Goal: Task Accomplishment & Management: Use online tool/utility

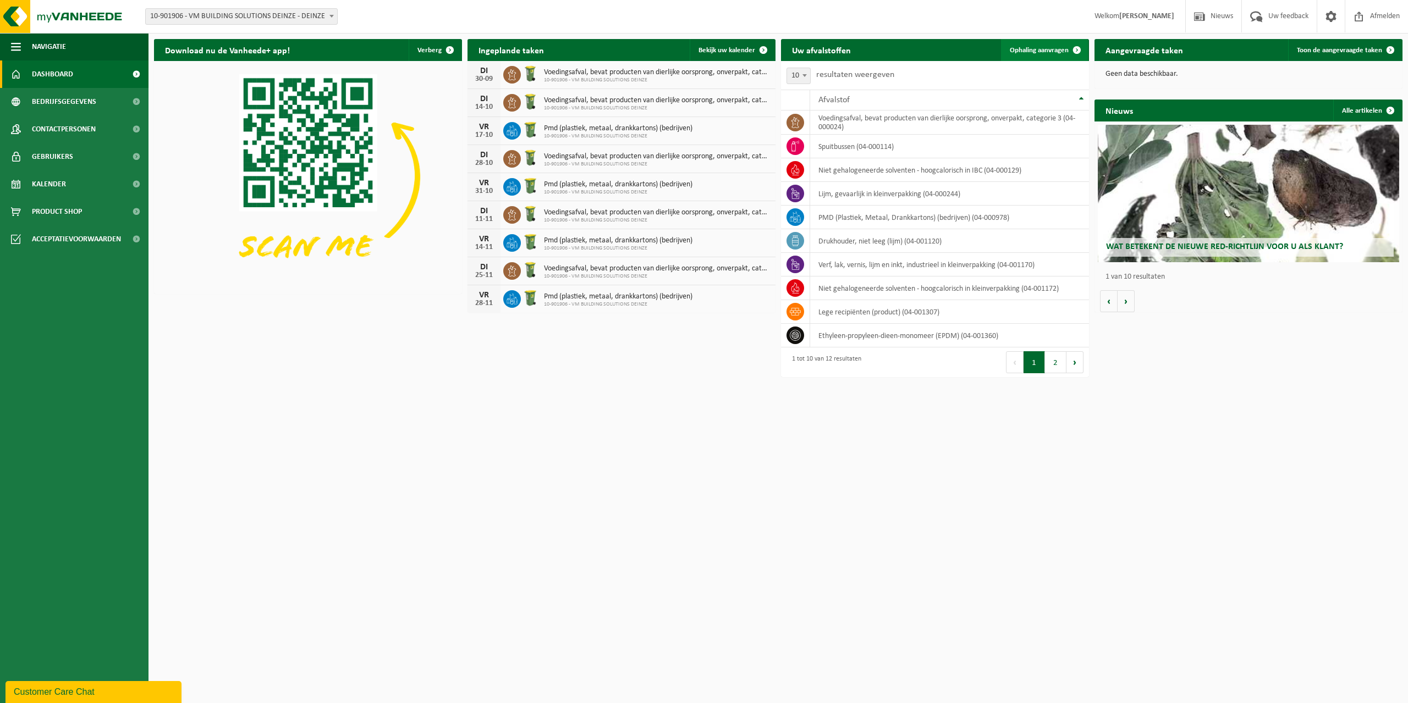
click at [1059, 51] on span "Ophaling aanvragen" at bounding box center [1039, 50] width 59 height 7
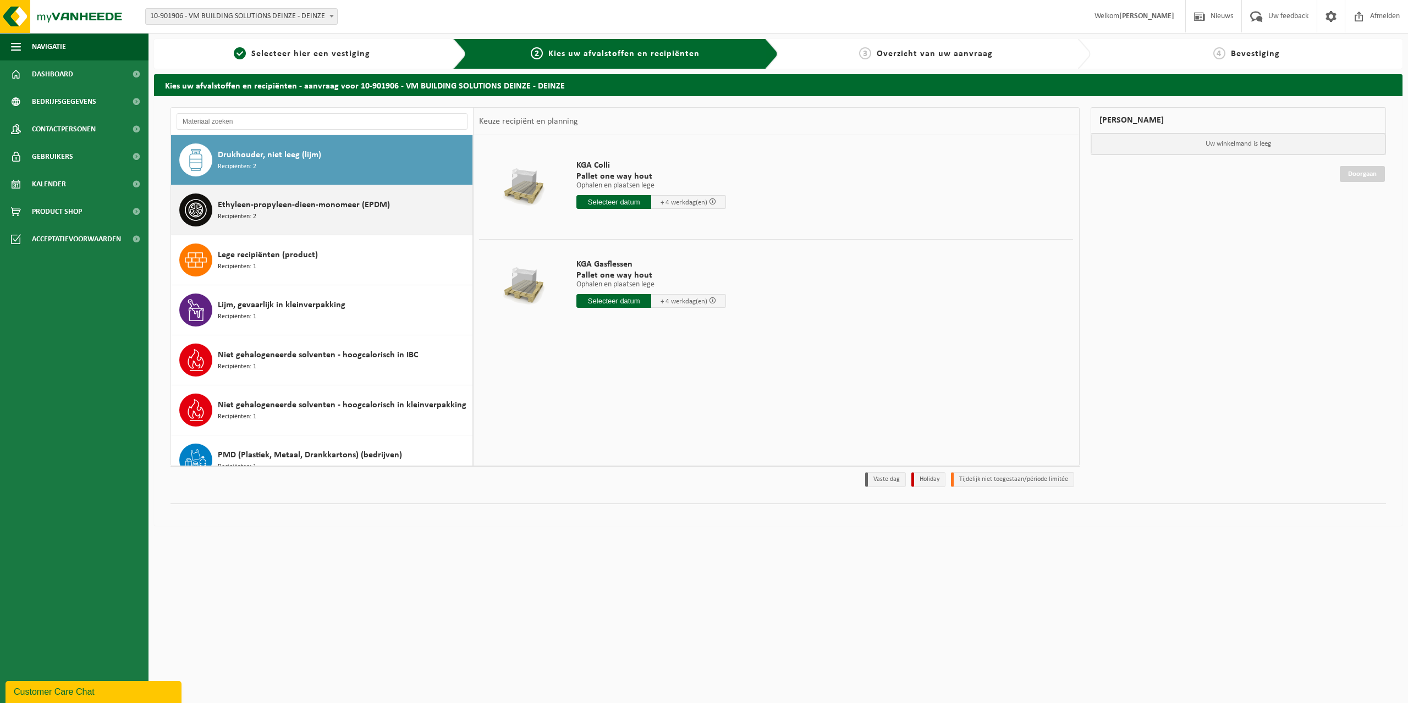
click at [321, 211] on span "Ethyleen-propyleen-dieen-monomeer (EPDM)" at bounding box center [304, 205] width 172 height 13
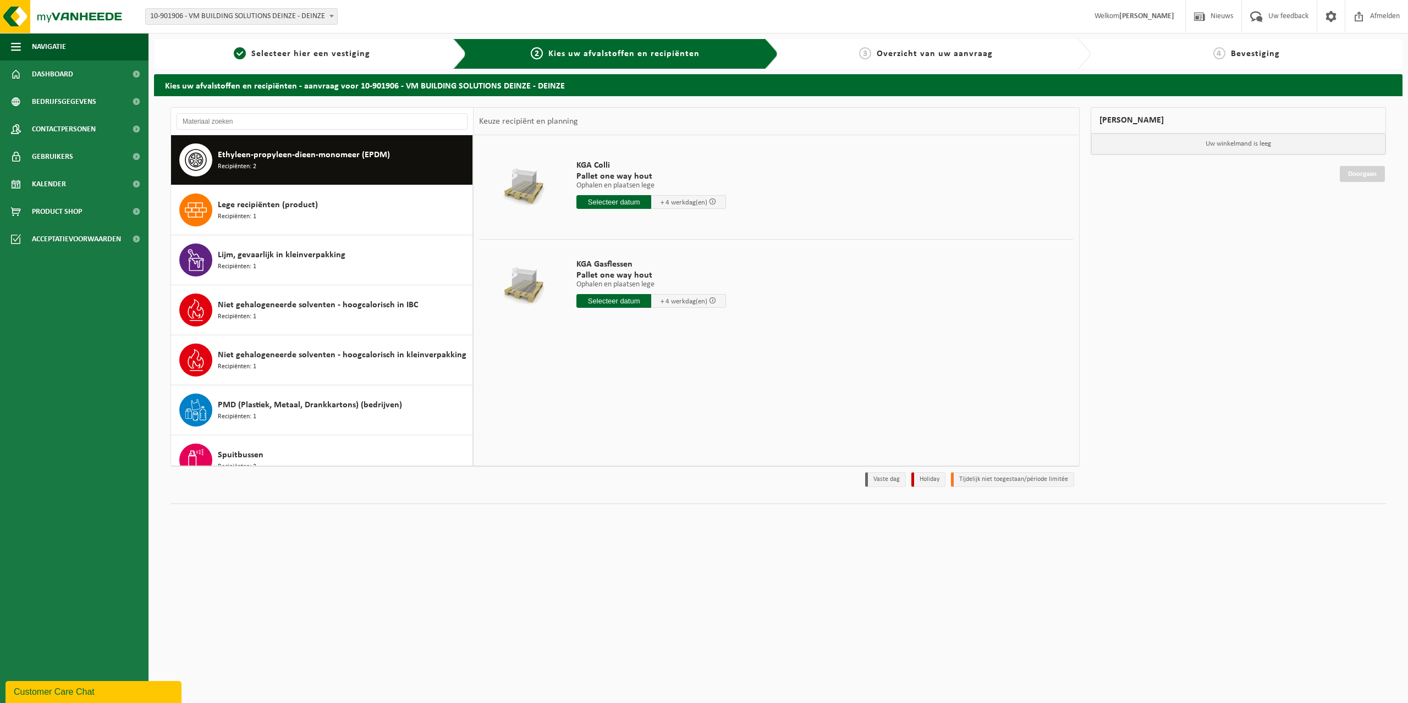
scroll to position [50, 0]
click at [619, 302] on input "text" at bounding box center [613, 301] width 75 height 14
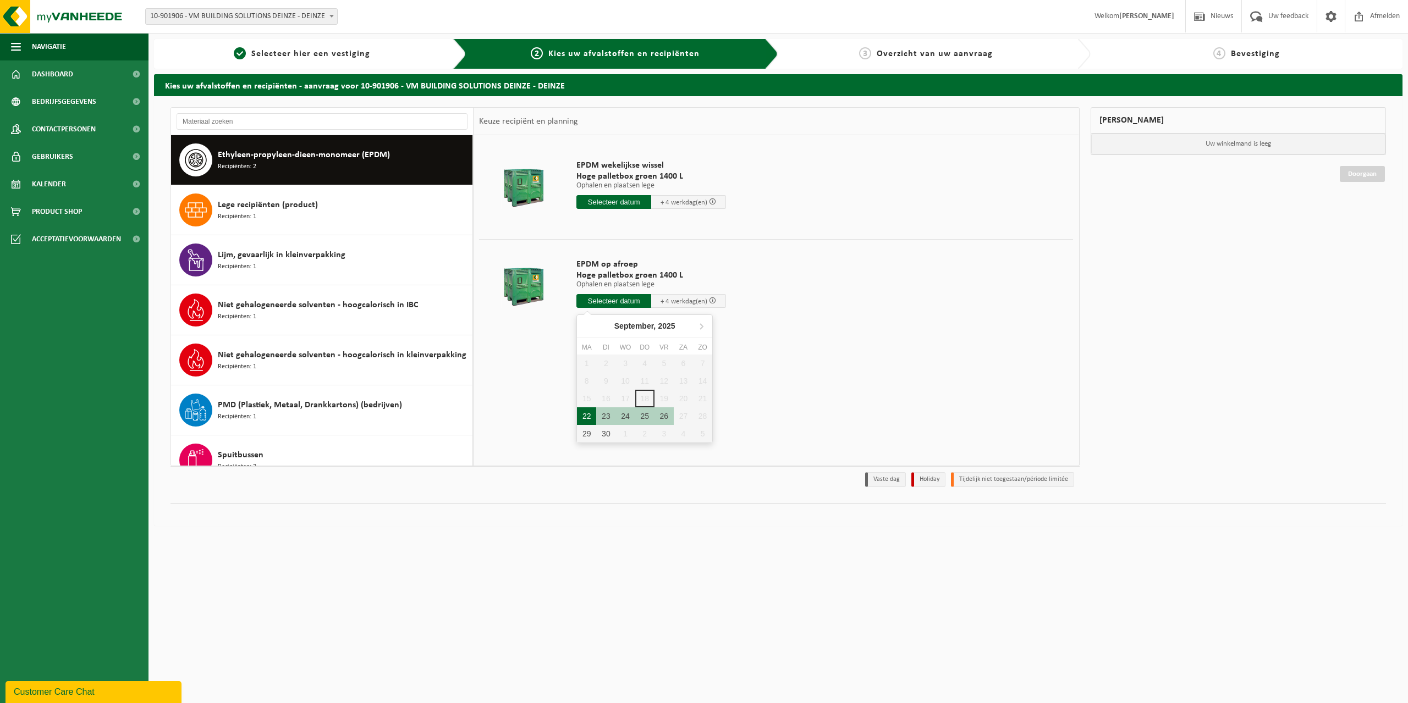
click at [587, 412] on div "22" at bounding box center [586, 417] width 19 height 18
type input "Van [DATE]"
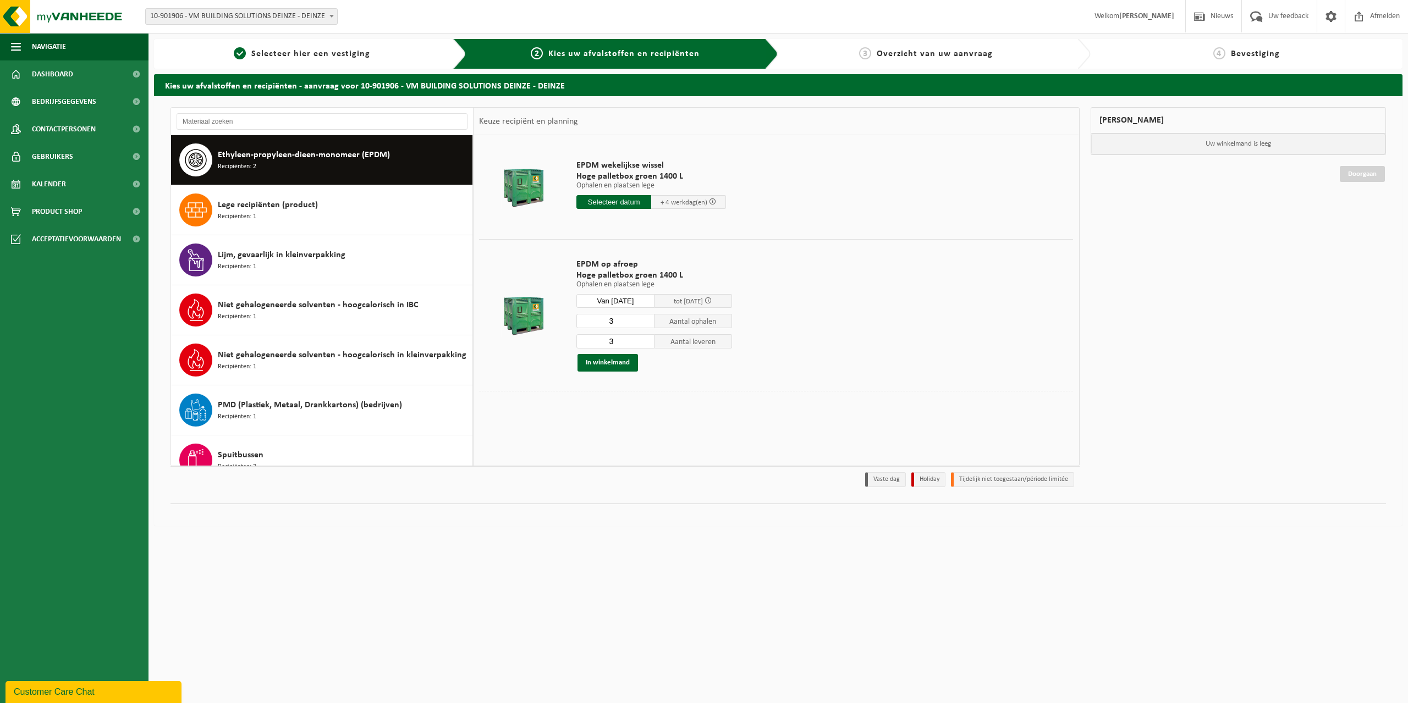
click at [619, 320] on input "3" at bounding box center [615, 321] width 78 height 14
type input "2"
click at [647, 324] on input "2" at bounding box center [615, 321] width 78 height 14
type input "2"
click at [643, 343] on input "2" at bounding box center [615, 341] width 78 height 14
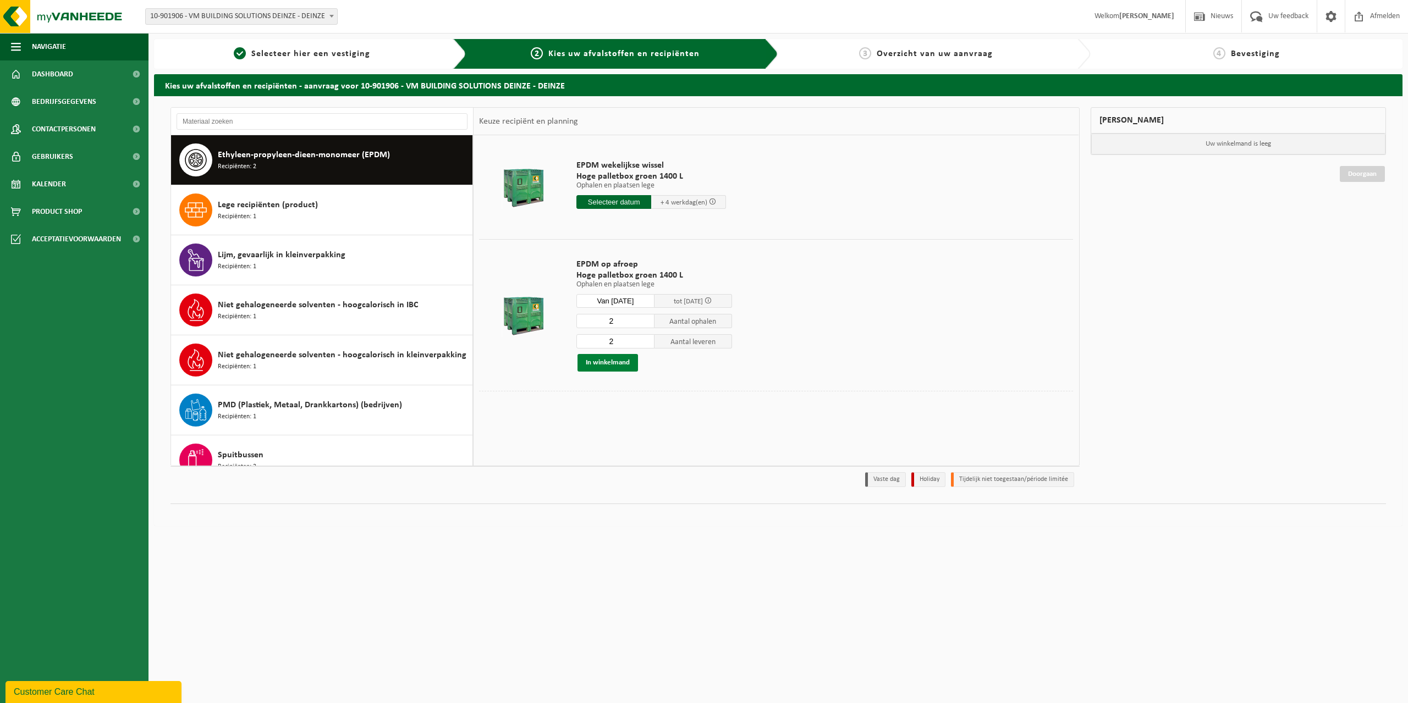
click at [601, 364] on button "In winkelmand" at bounding box center [607, 363] width 60 height 18
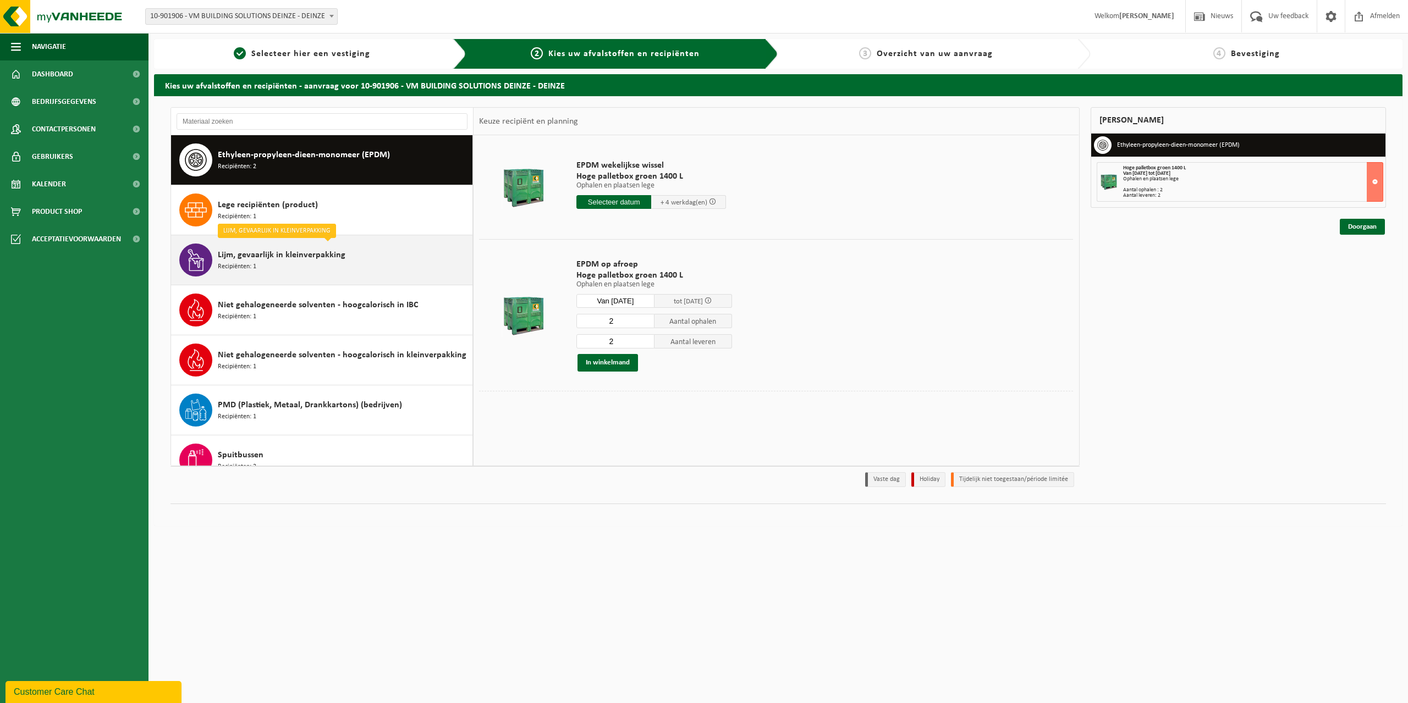
click at [394, 262] on div "Lijm, gevaarlijk in kleinverpakking Recipiënten: 1" at bounding box center [344, 260] width 252 height 33
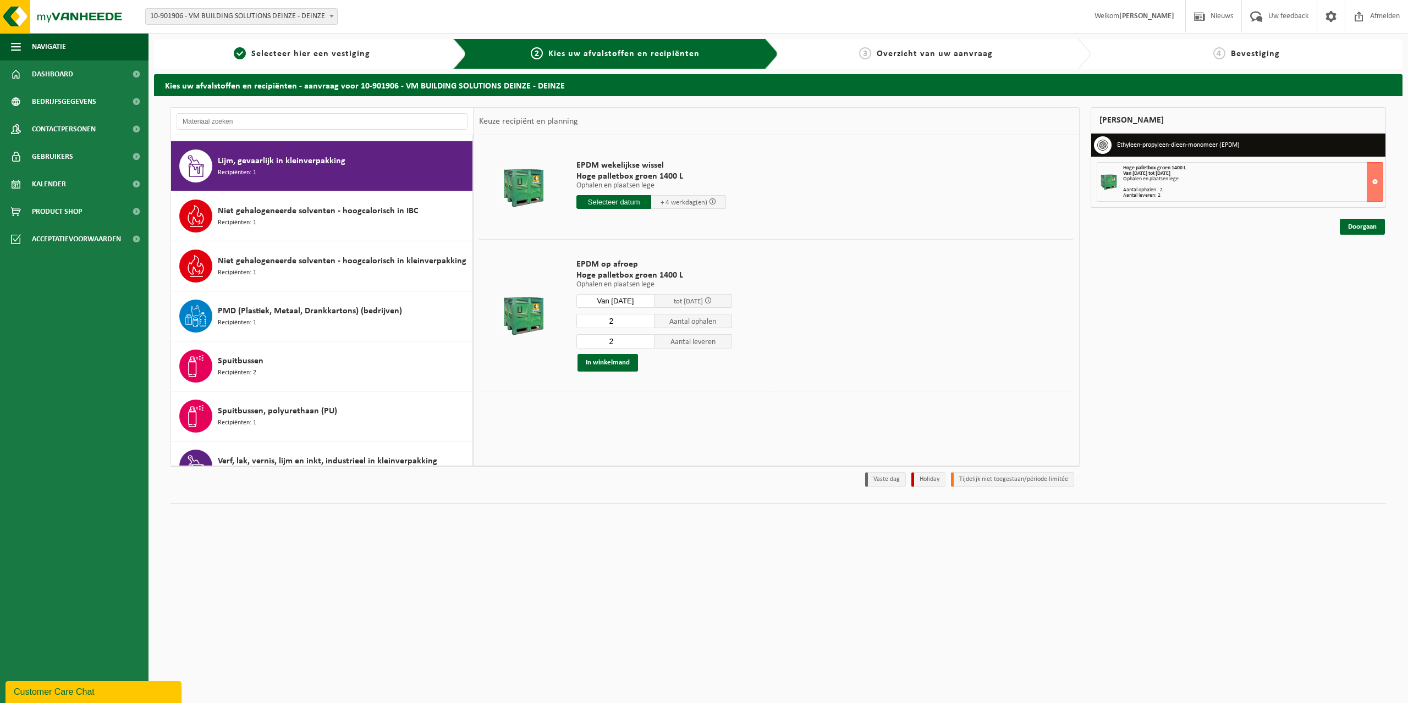
scroll to position [150, 0]
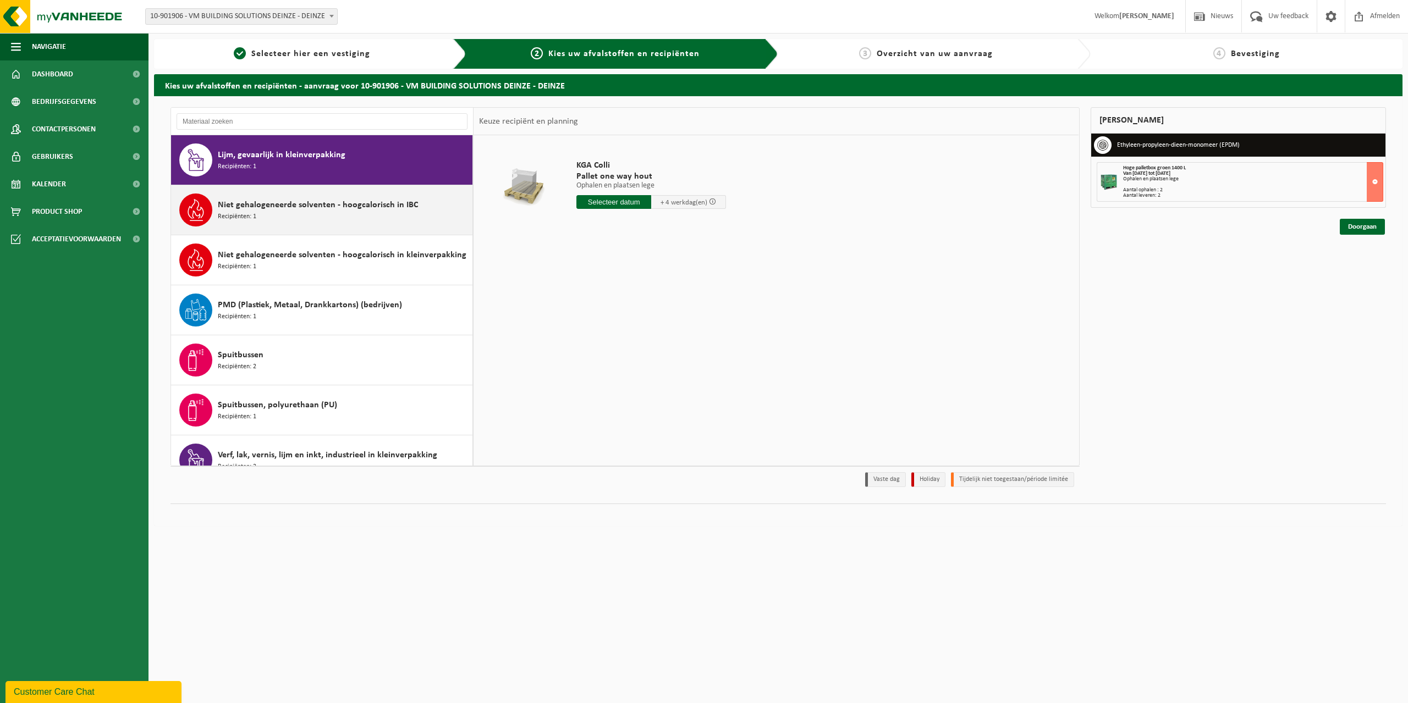
click at [352, 223] on div "Niet gehalogeneerde solventen - hoogcalorisch in IBC Recipiënten: 1" at bounding box center [344, 210] width 252 height 33
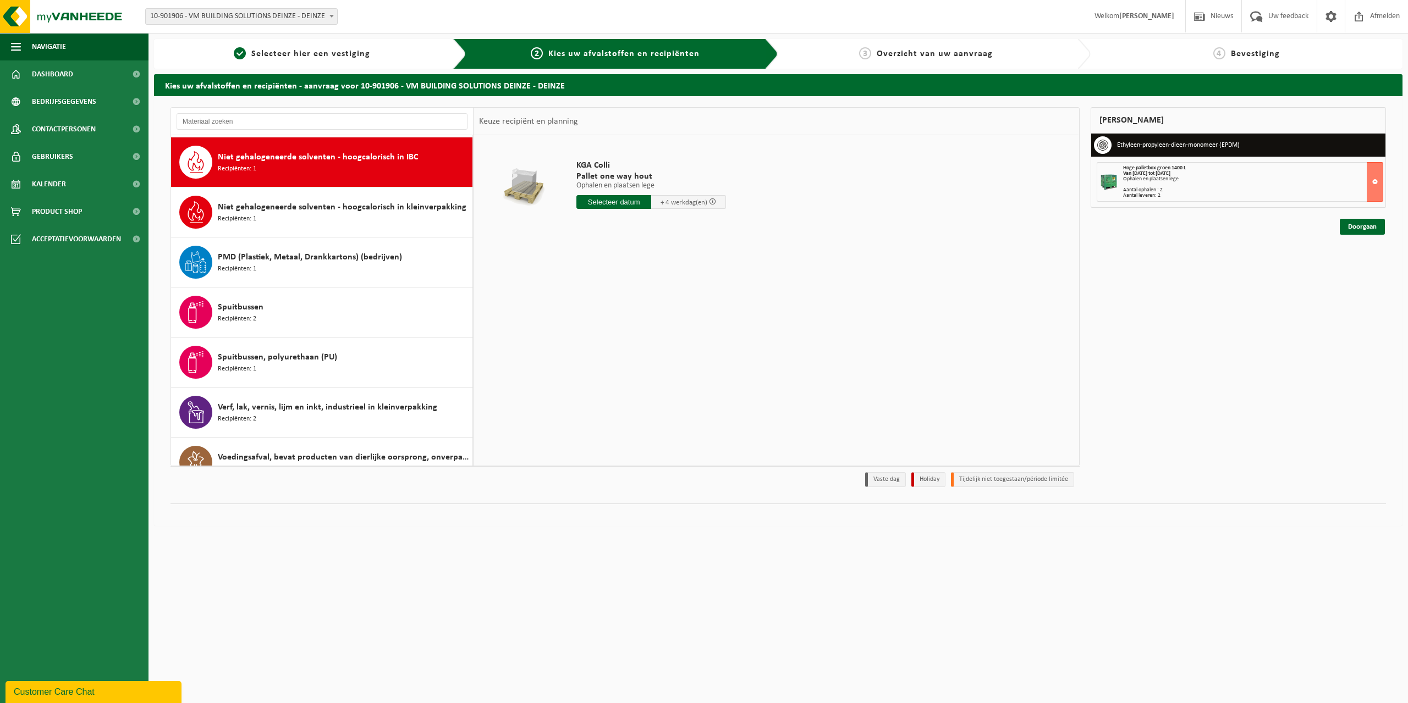
scroll to position [200, 0]
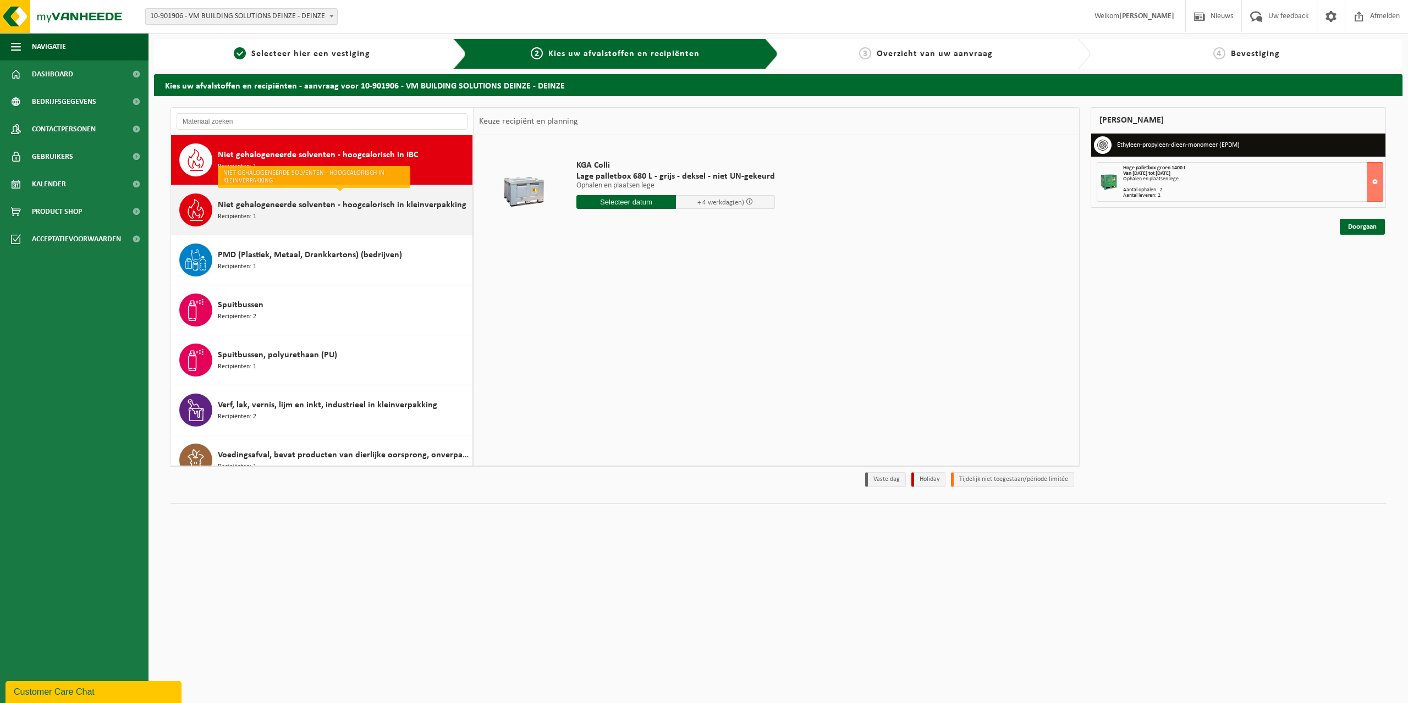
click at [295, 210] on span "Niet gehalogeneerde solventen - hoogcalorisch in kleinverpakking" at bounding box center [342, 205] width 249 height 13
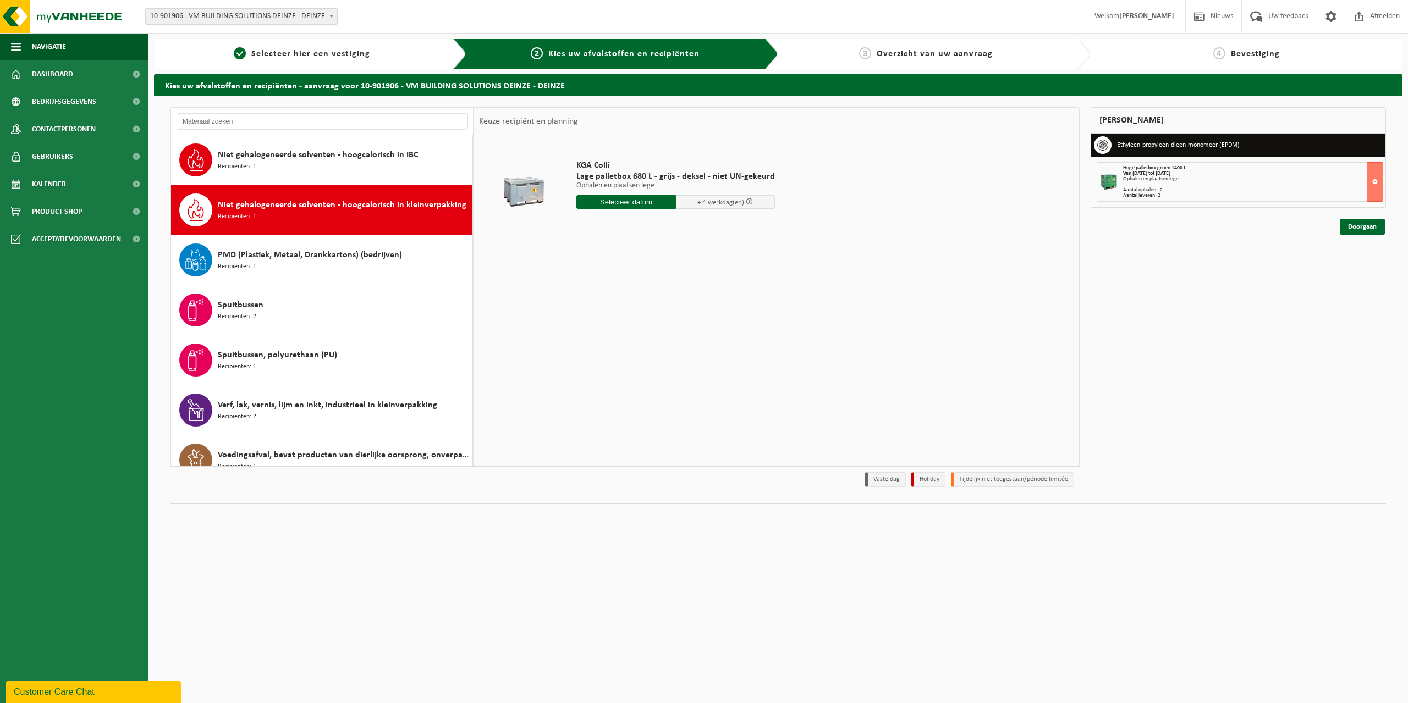
scroll to position [219, 0]
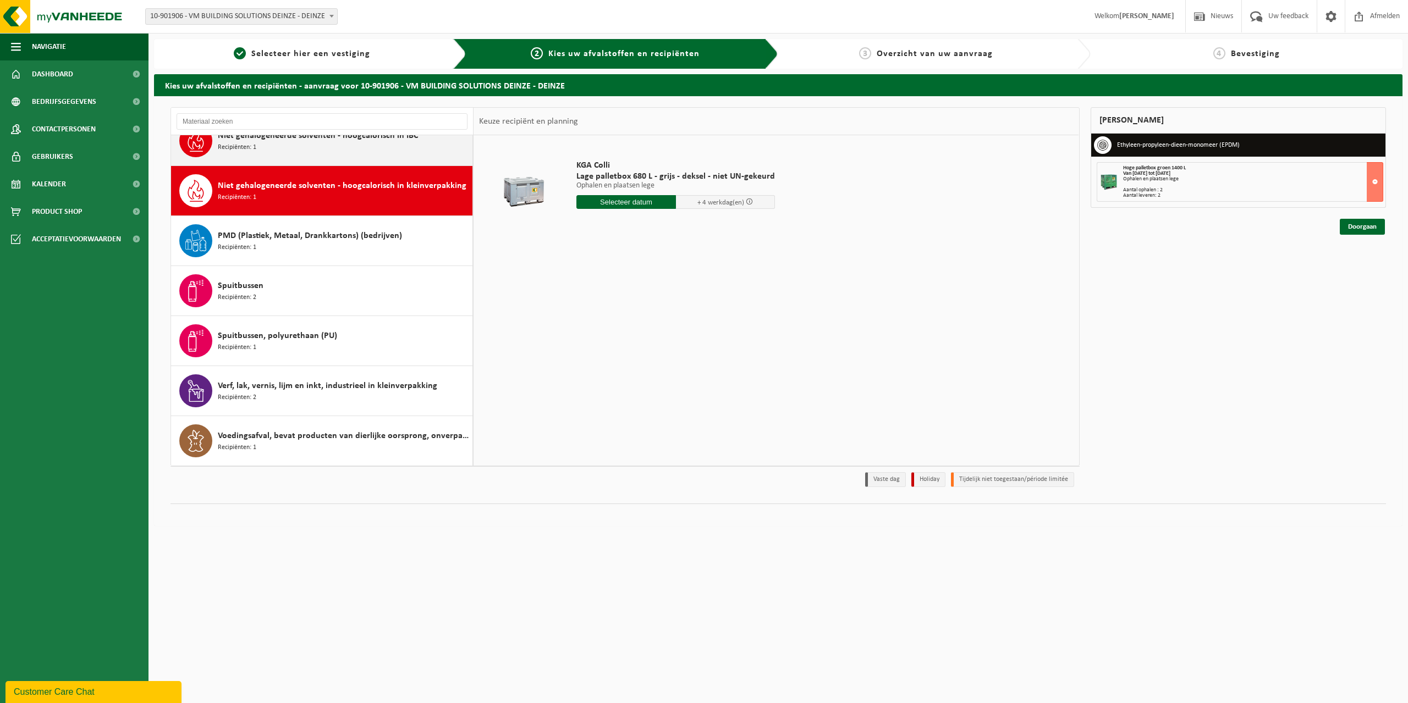
click at [305, 148] on div "Niet gehalogeneerde solventen - hoogcalorisch in IBC Recipiënten: 1" at bounding box center [344, 140] width 252 height 33
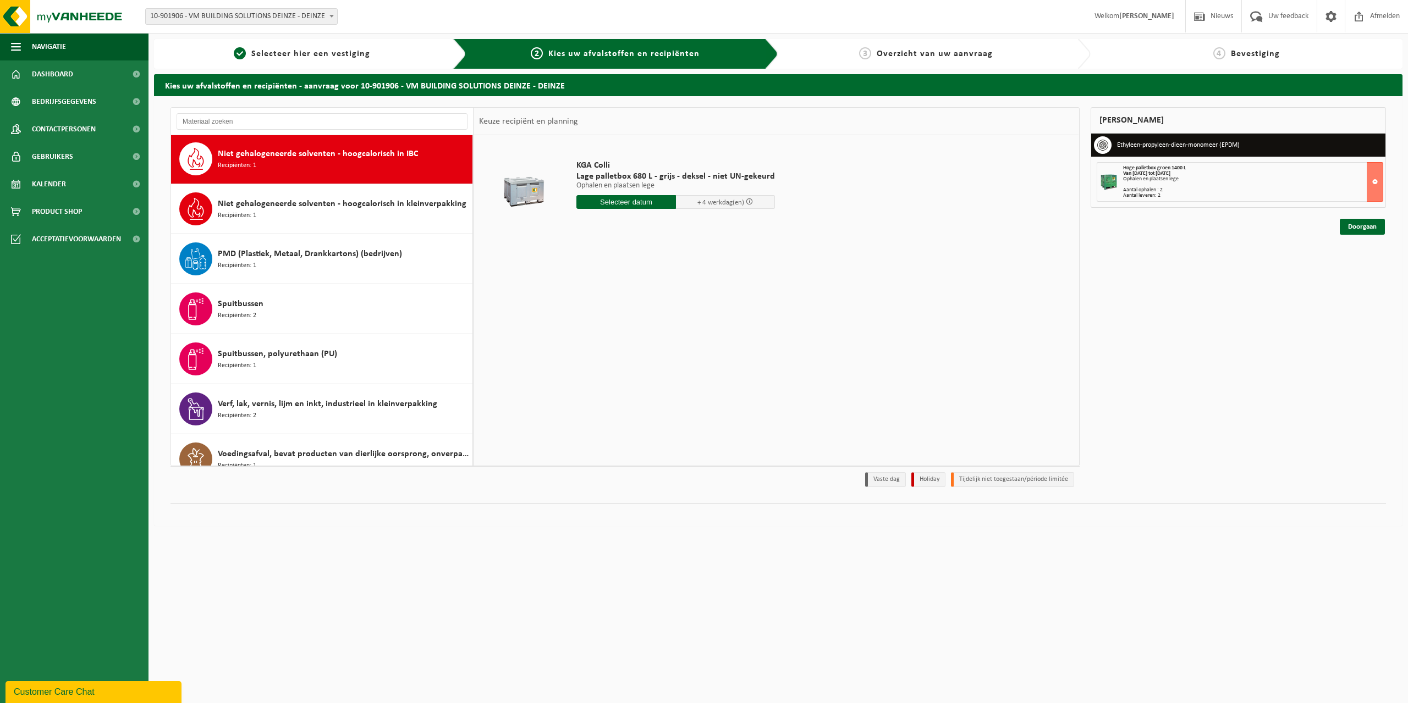
scroll to position [200, 0]
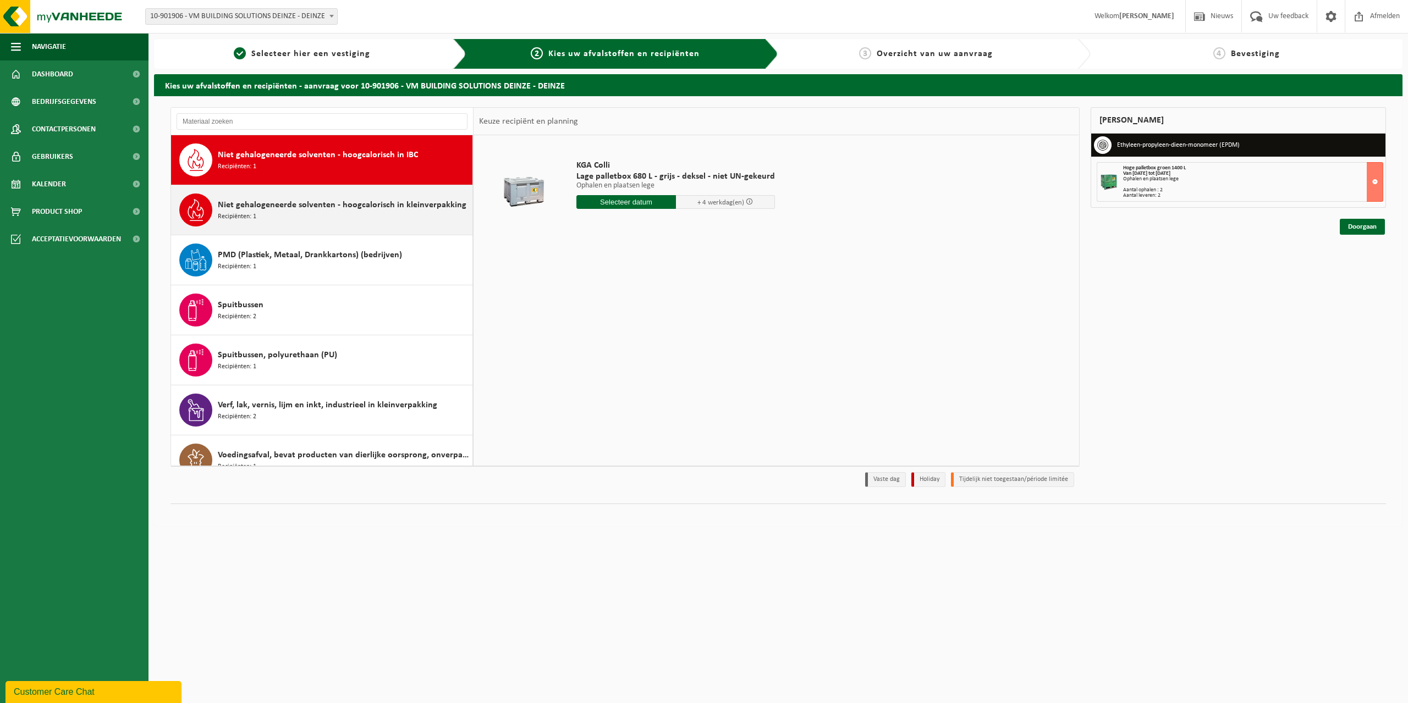
click at [338, 225] on div "Niet gehalogeneerde solventen - hoogcalorisch in kleinverpakking Recipiënten: 1" at bounding box center [344, 210] width 252 height 33
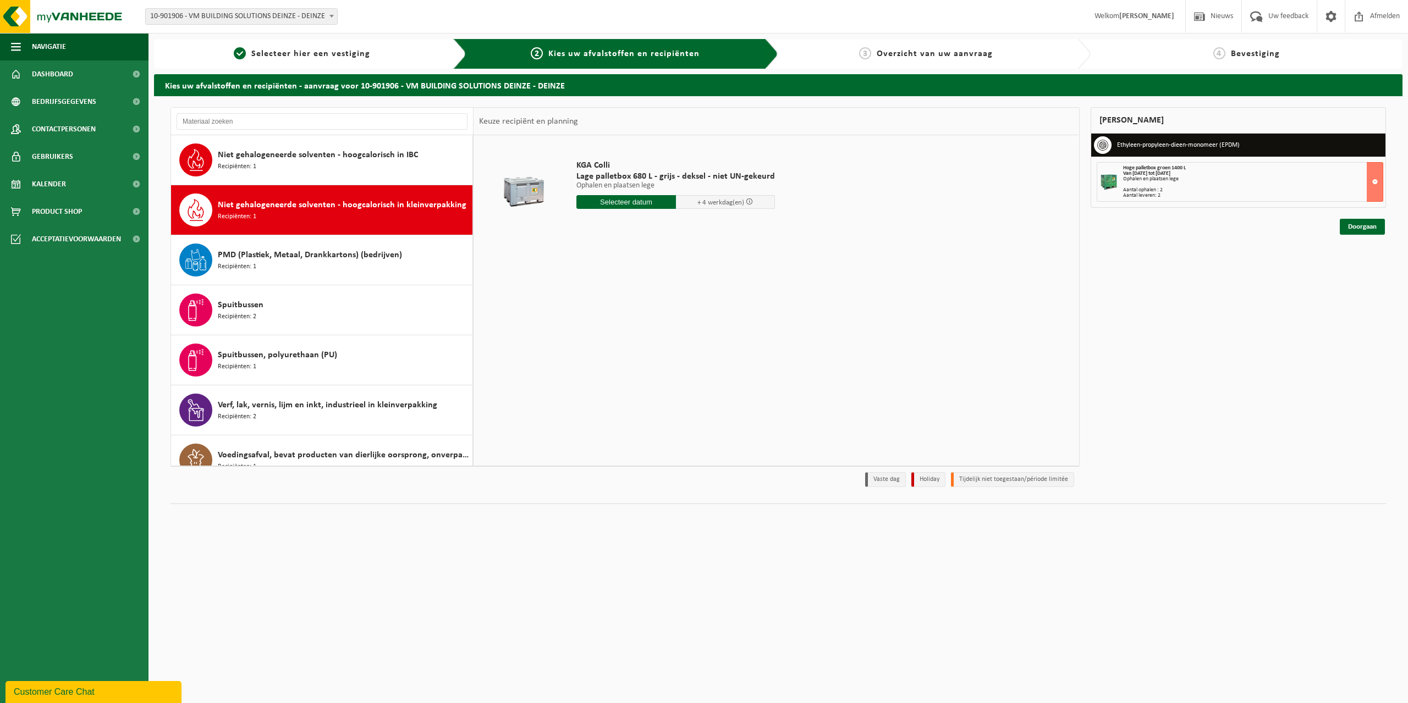
scroll to position [219, 0]
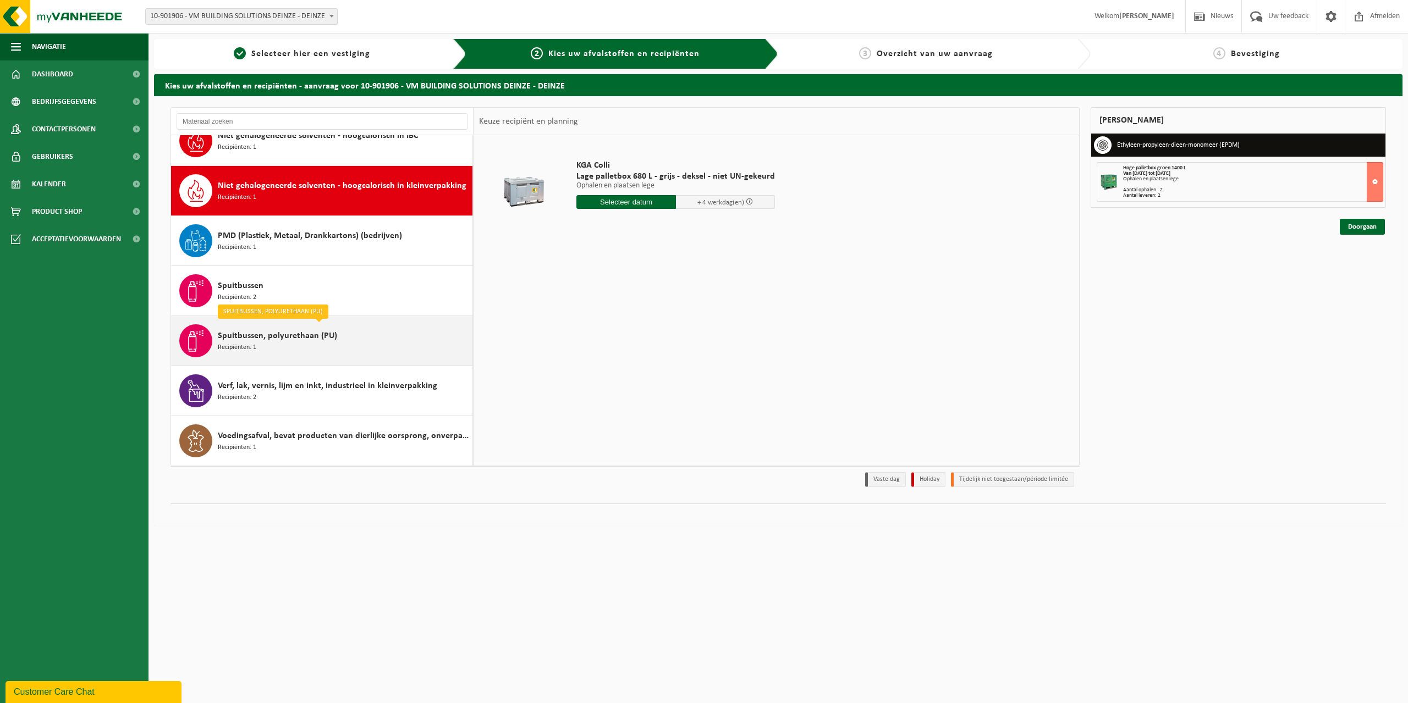
click at [260, 342] on span "Spuitbussen, polyurethaan (PU)" at bounding box center [277, 335] width 119 height 13
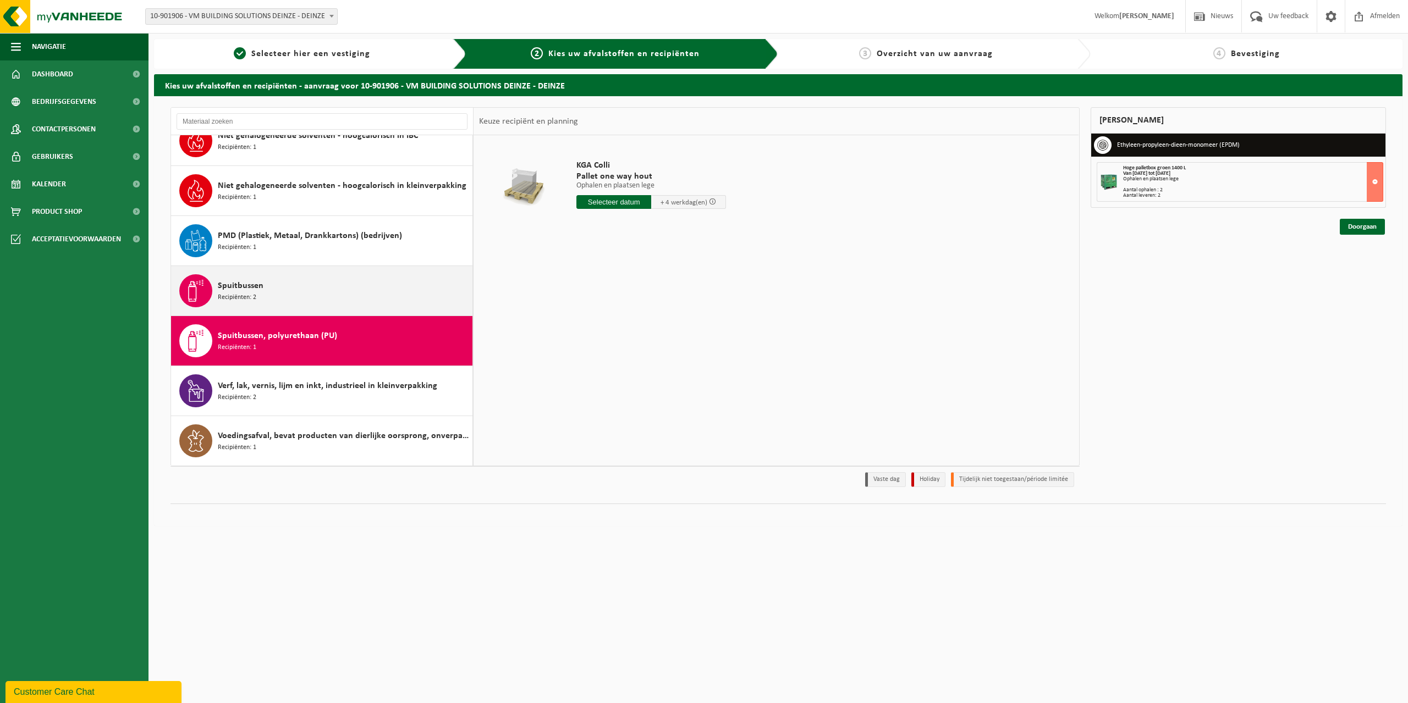
click at [258, 290] on span "Spuitbussen" at bounding box center [241, 285] width 46 height 13
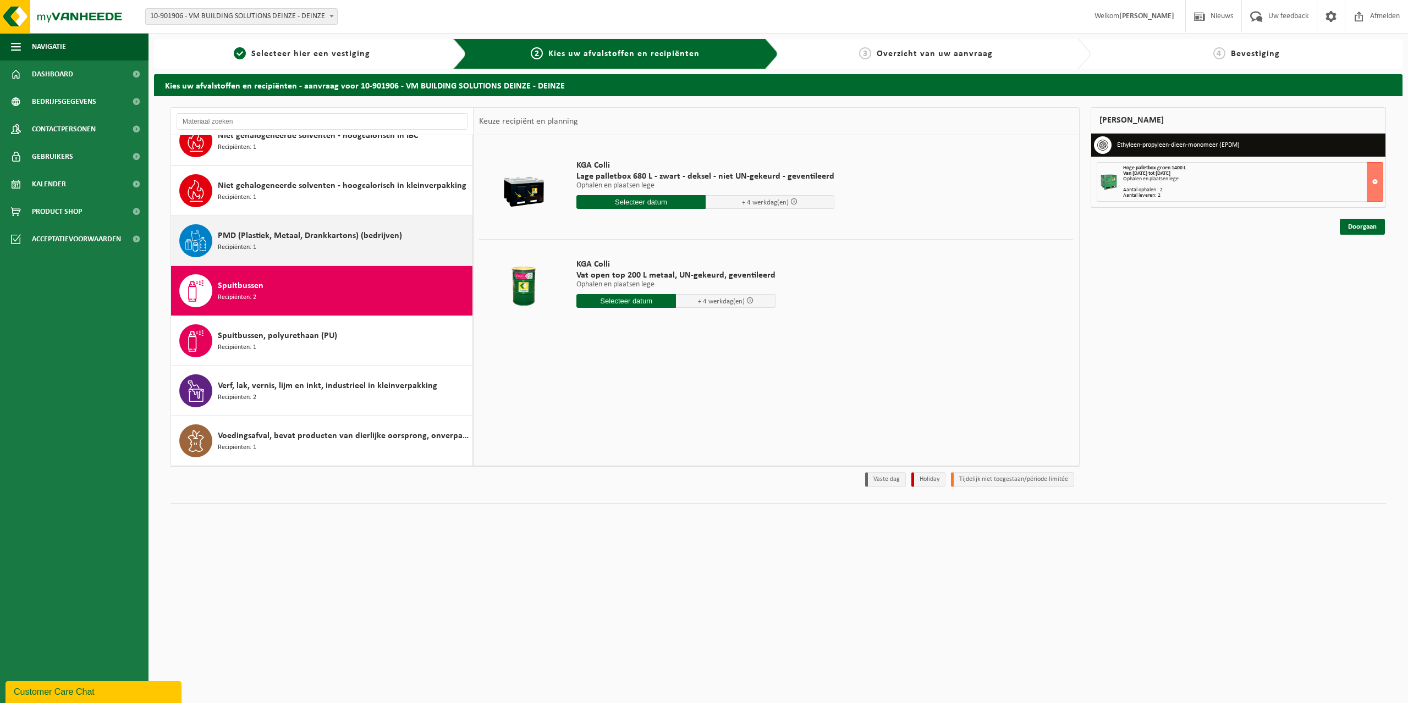
click at [272, 236] on span "PMD (Plastiek, Metaal, Drankkartons) (bedrijven)" at bounding box center [310, 235] width 184 height 13
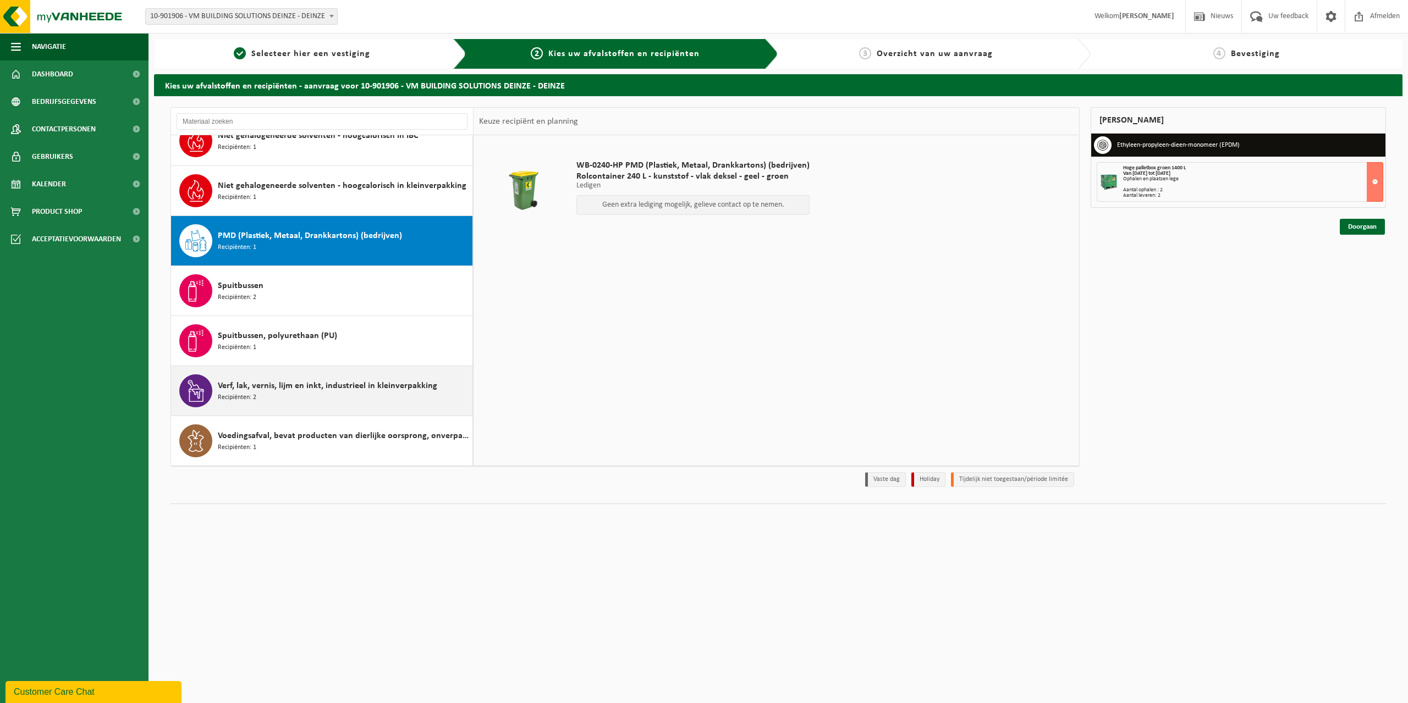
click at [333, 390] on span "Verf, lak, vernis, lijm en inkt, industrieel in kleinverpakking" at bounding box center [327, 385] width 219 height 13
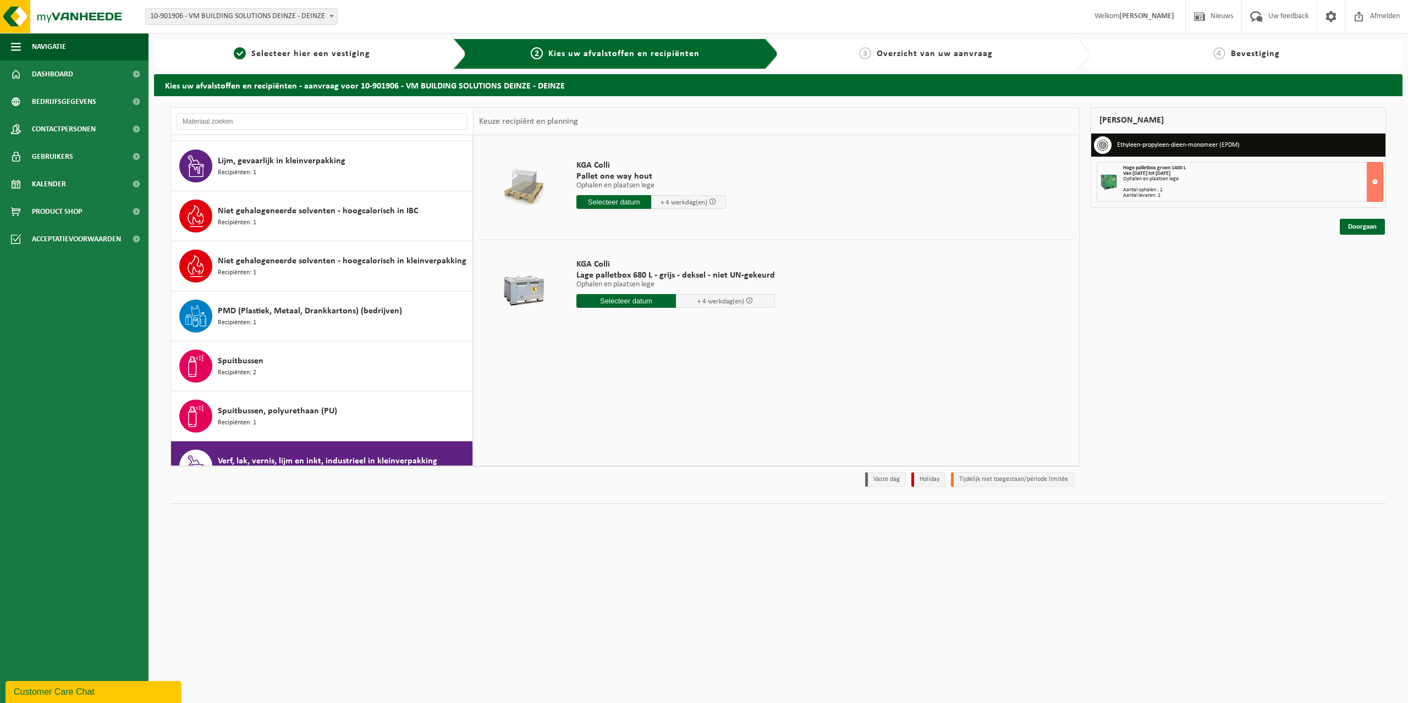
scroll to position [0, 0]
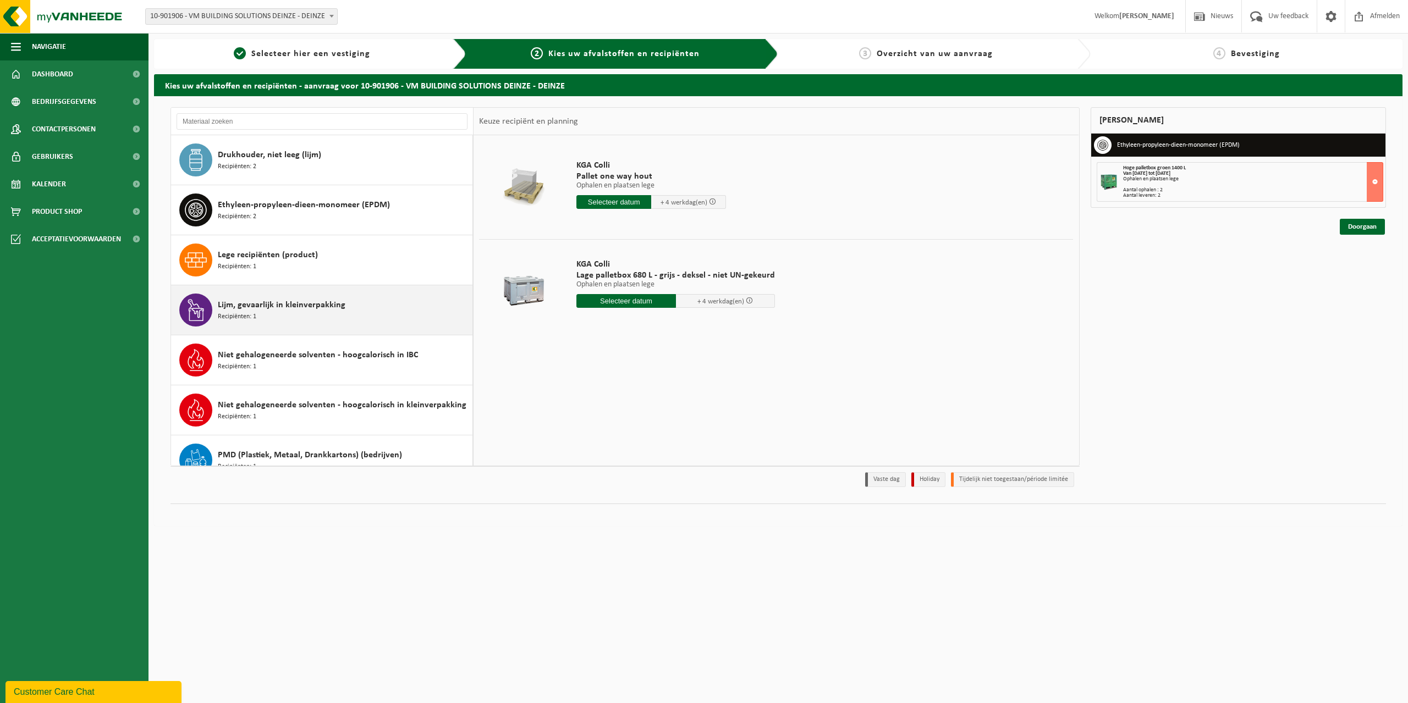
click at [328, 317] on div "Lijm, gevaarlijk in kleinverpakking Recipiënten: 1" at bounding box center [344, 310] width 252 height 33
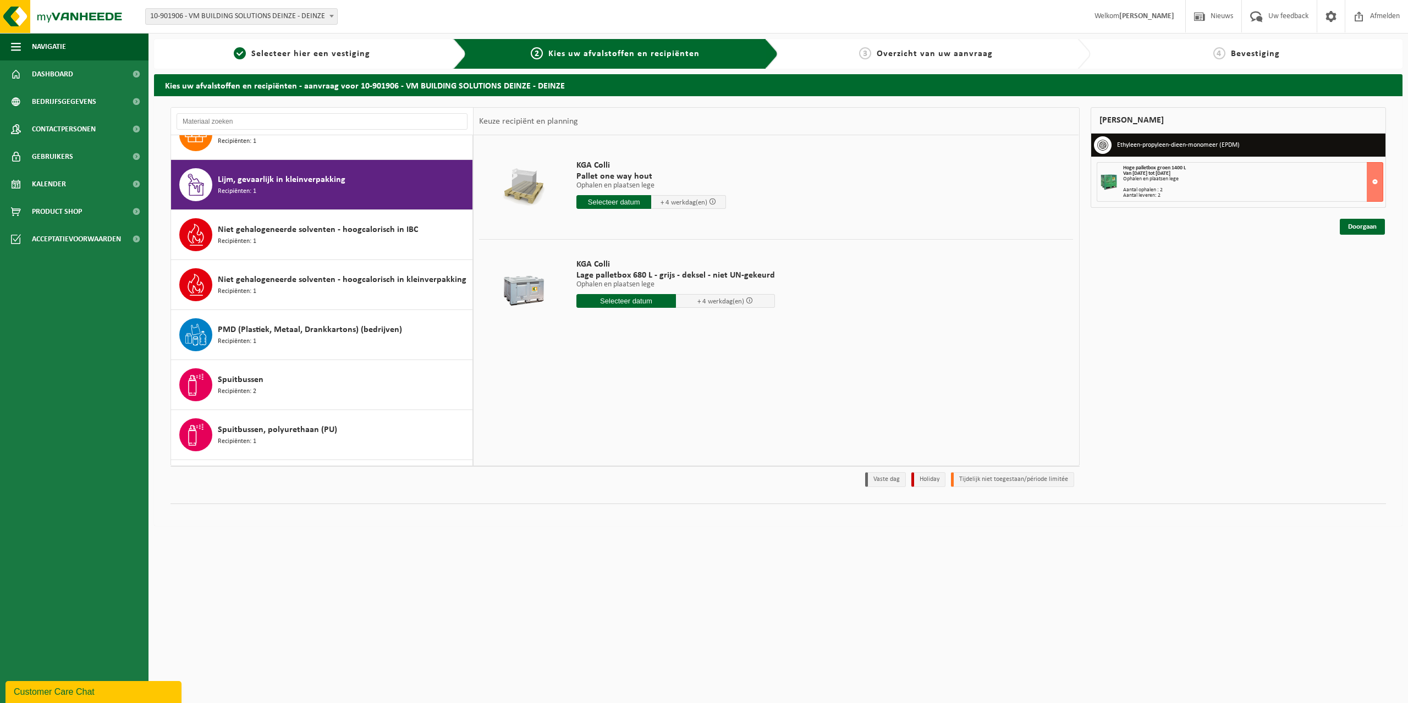
scroll to position [150, 0]
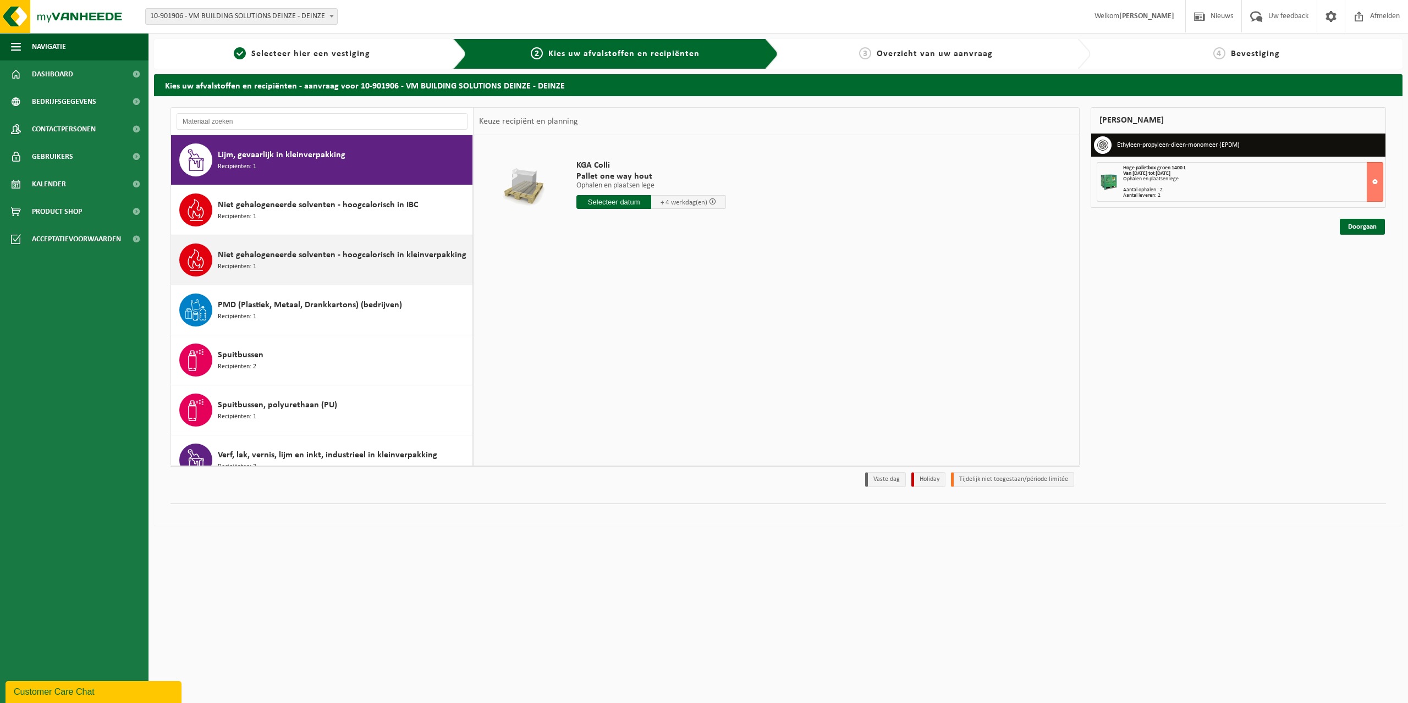
click at [344, 274] on div "Niet gehalogeneerde solventen - hoogcalorisch in kleinverpakking Recipiënten: 1" at bounding box center [344, 260] width 252 height 33
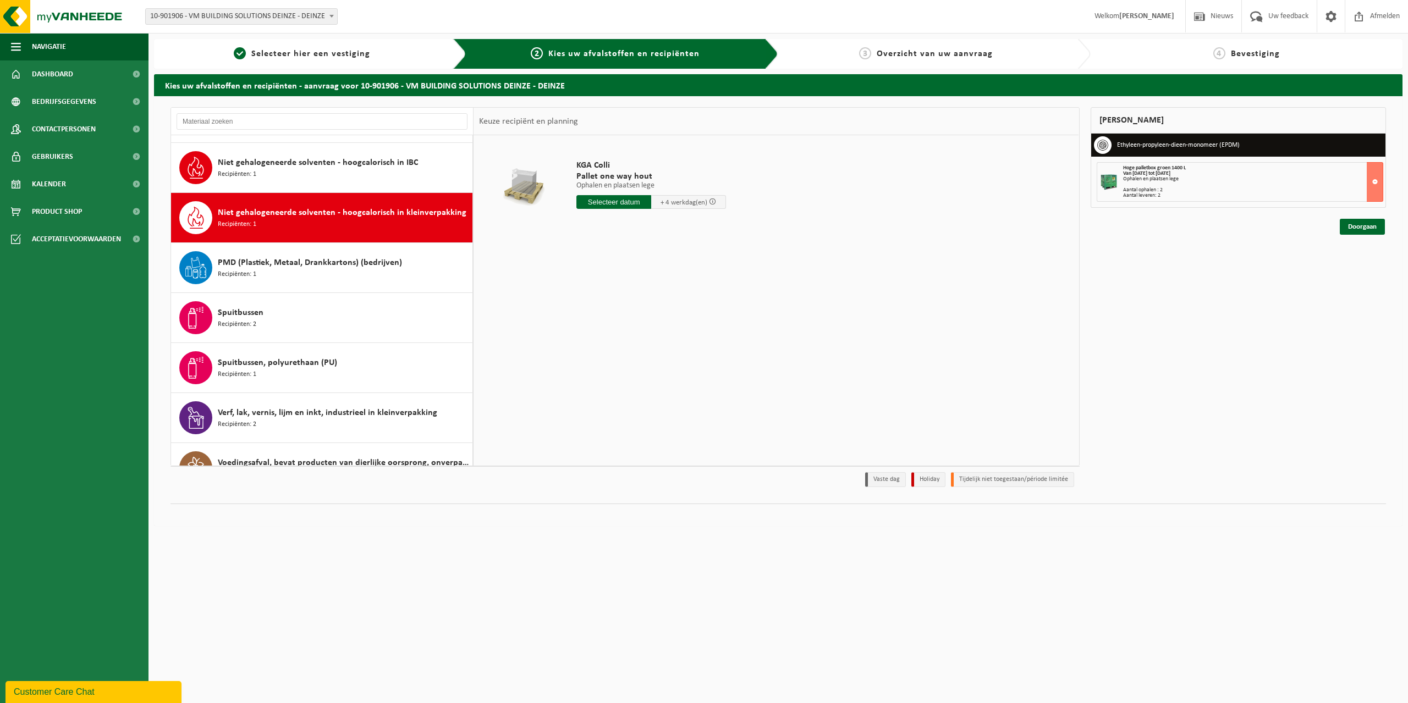
scroll to position [219, 0]
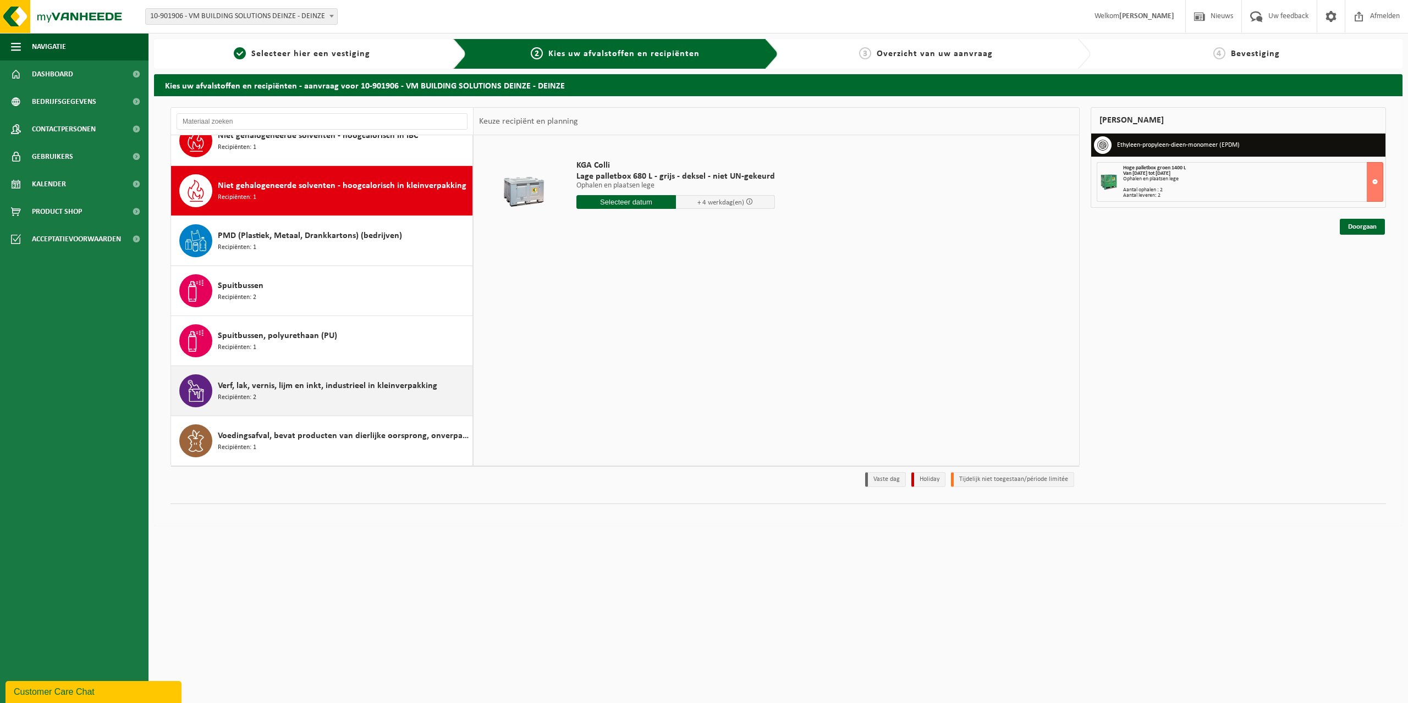
click at [318, 397] on div "Verf, lak, vernis, lijm en inkt, industrieel in kleinverpakking Recipiënten: 2" at bounding box center [344, 391] width 252 height 33
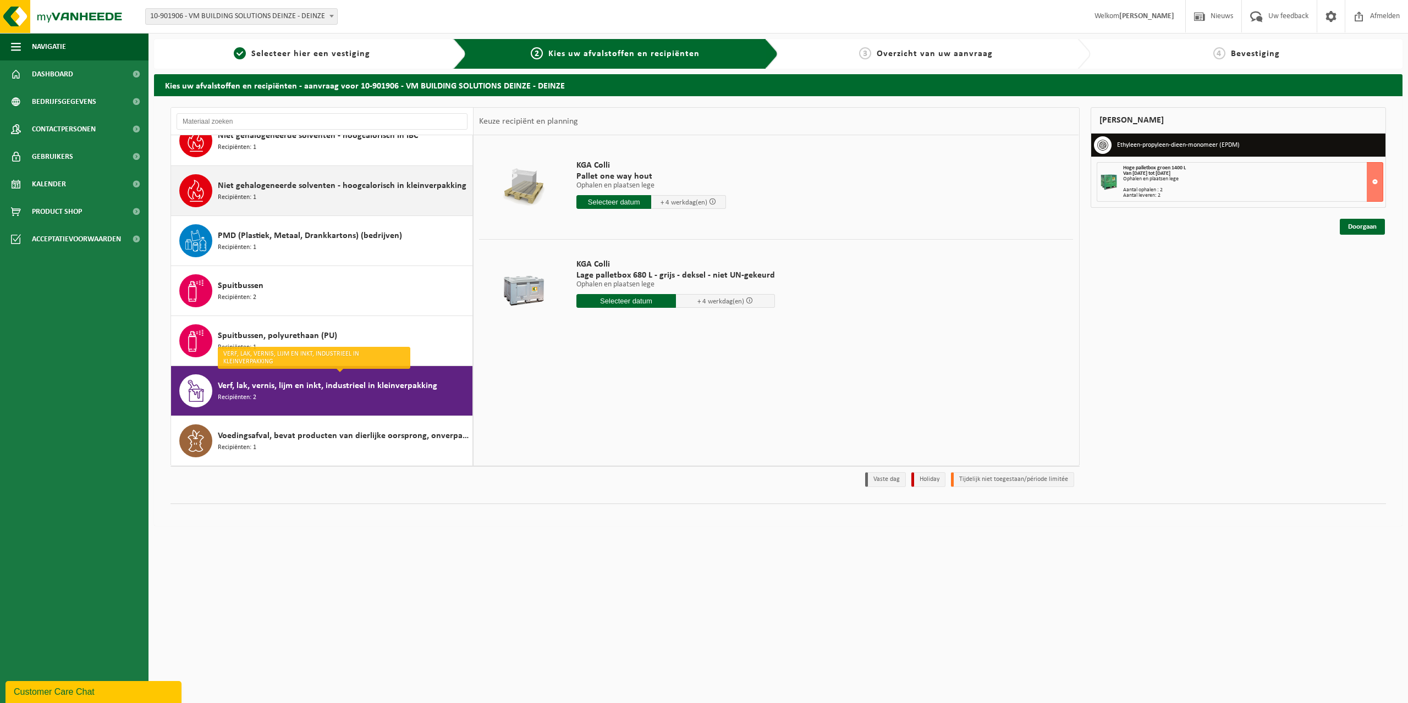
click at [351, 190] on span "Niet gehalogeneerde solventen - hoogcalorisch in kleinverpakking" at bounding box center [342, 185] width 249 height 13
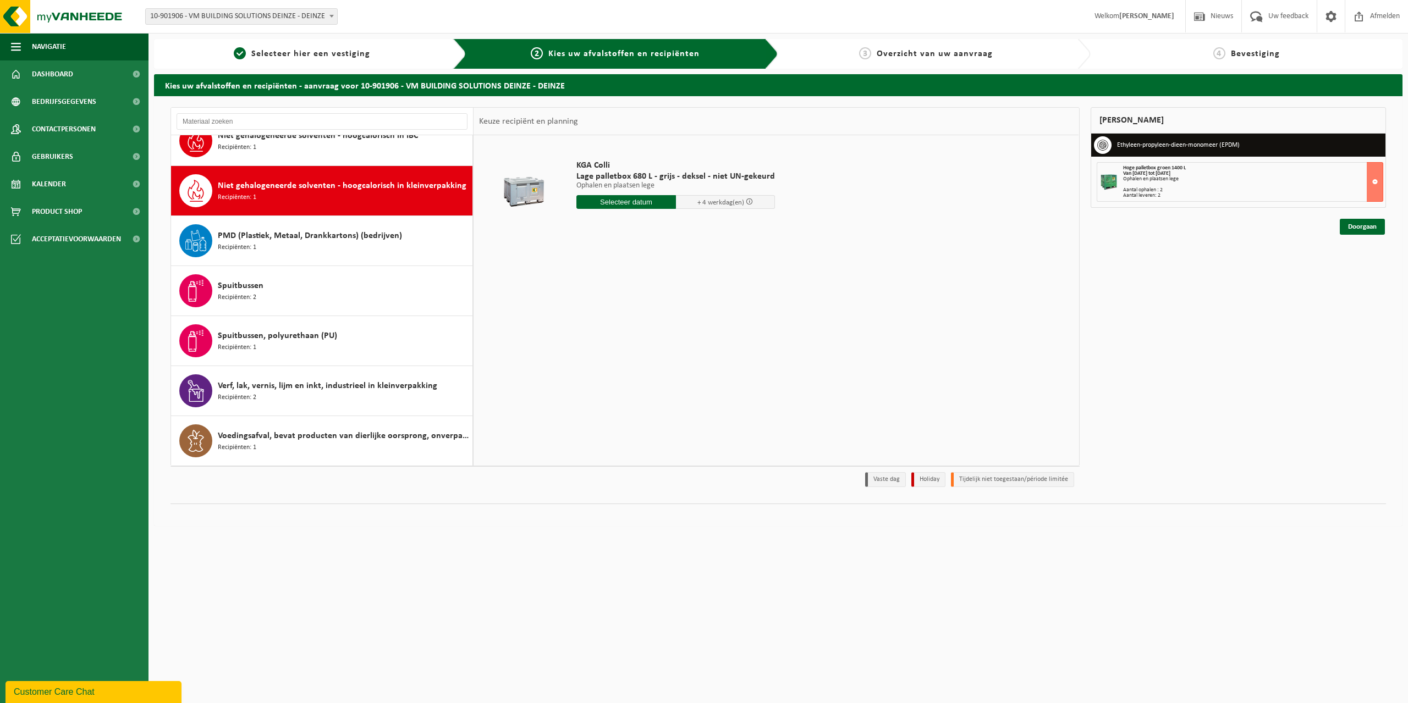
click at [626, 201] on input "text" at bounding box center [626, 202] width 100 height 14
click at [585, 313] on div "22" at bounding box center [586, 318] width 19 height 18
type input "Van [DATE]"
click at [597, 266] on button "In winkelmand" at bounding box center [607, 264] width 60 height 18
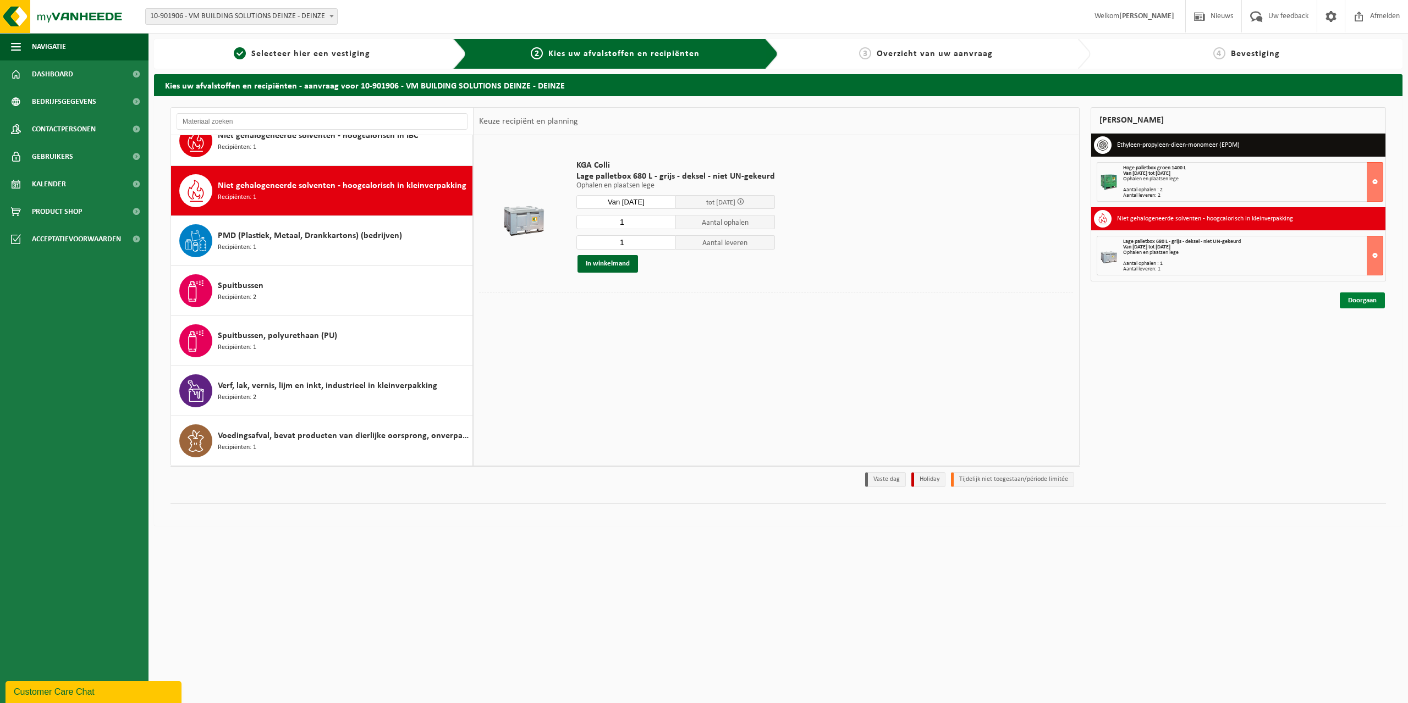
click at [1358, 299] on link "Doorgaan" at bounding box center [1362, 301] width 45 height 16
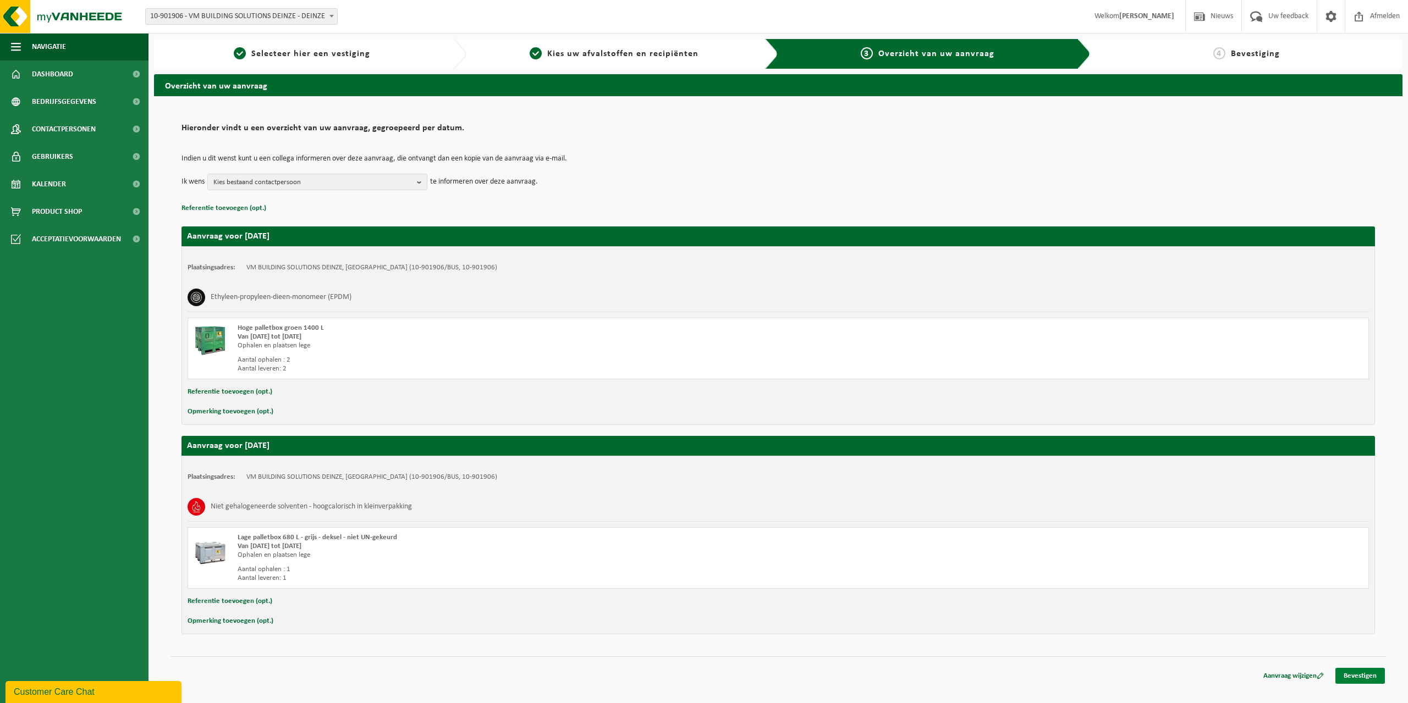
click at [1354, 676] on link "Bevestigen" at bounding box center [1359, 676] width 49 height 16
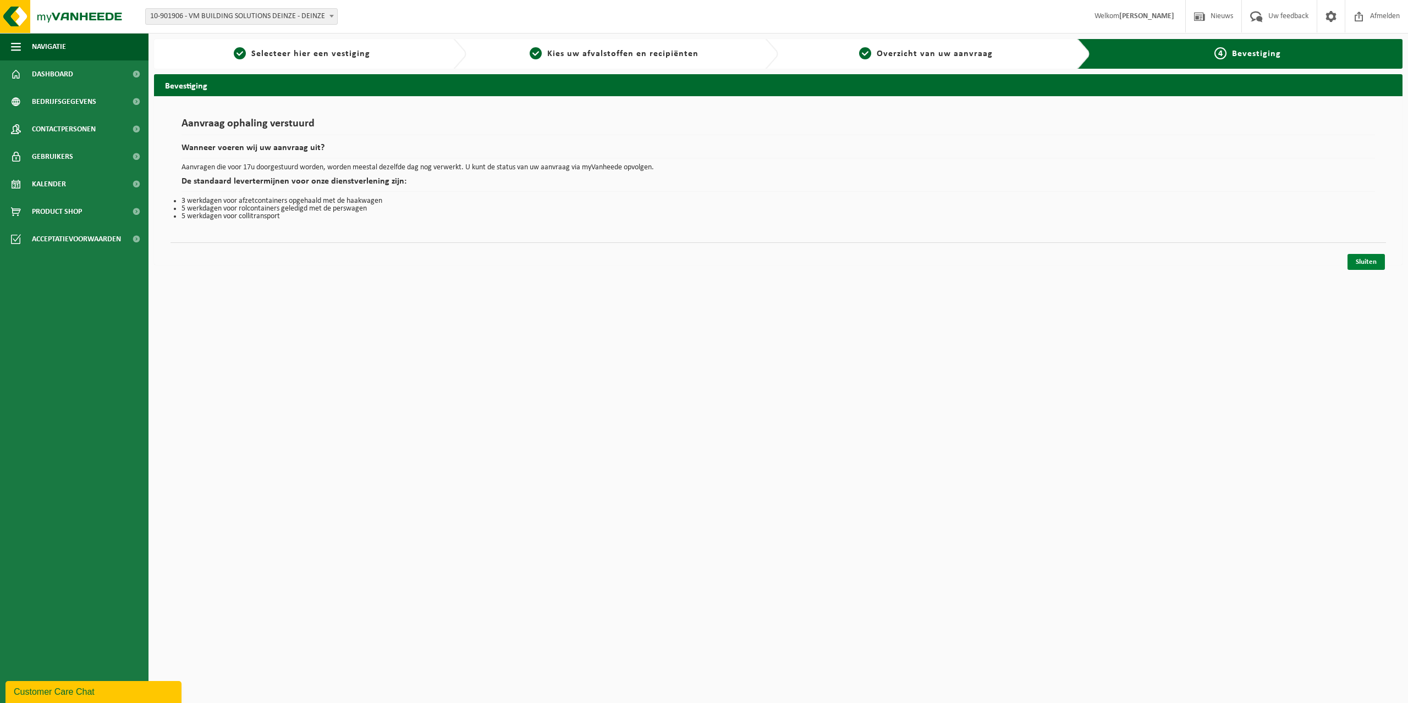
click at [1365, 263] on link "Sluiten" at bounding box center [1365, 262] width 37 height 16
